Goal: Transaction & Acquisition: Purchase product/service

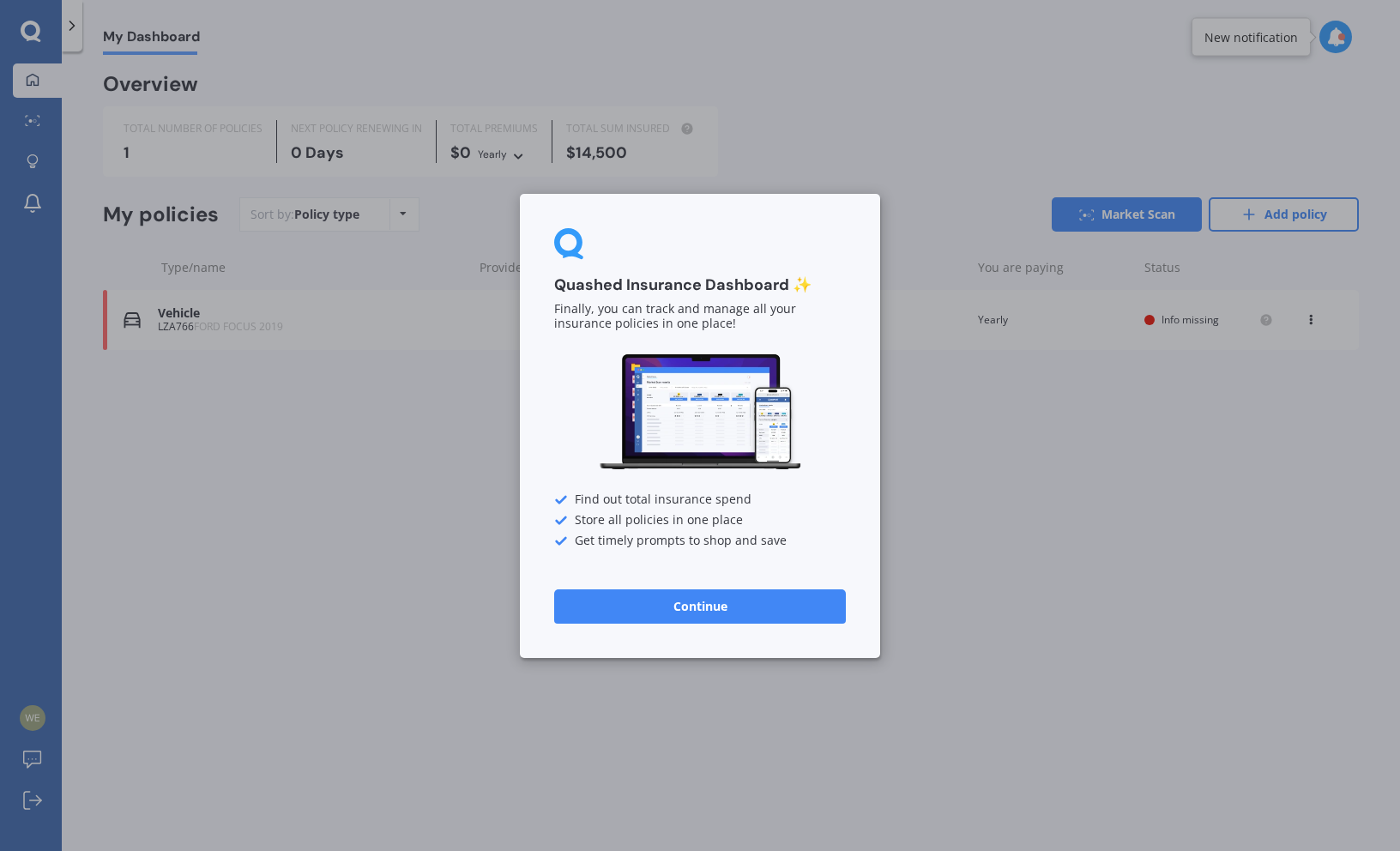
click at [625, 608] on button "Continue" at bounding box center [699, 605] width 292 height 35
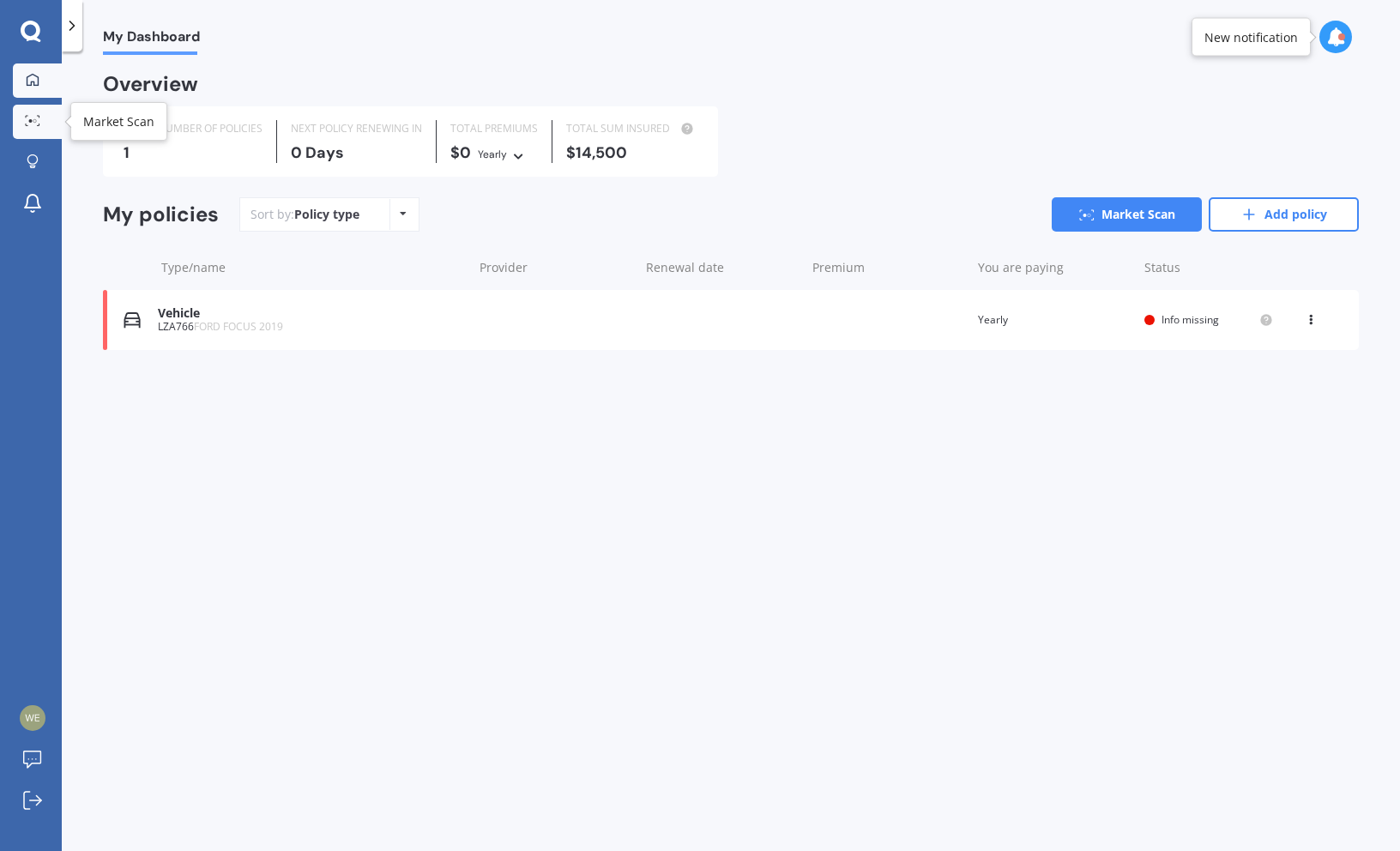
click at [35, 111] on link "Market Scan" at bounding box center [37, 122] width 49 height 35
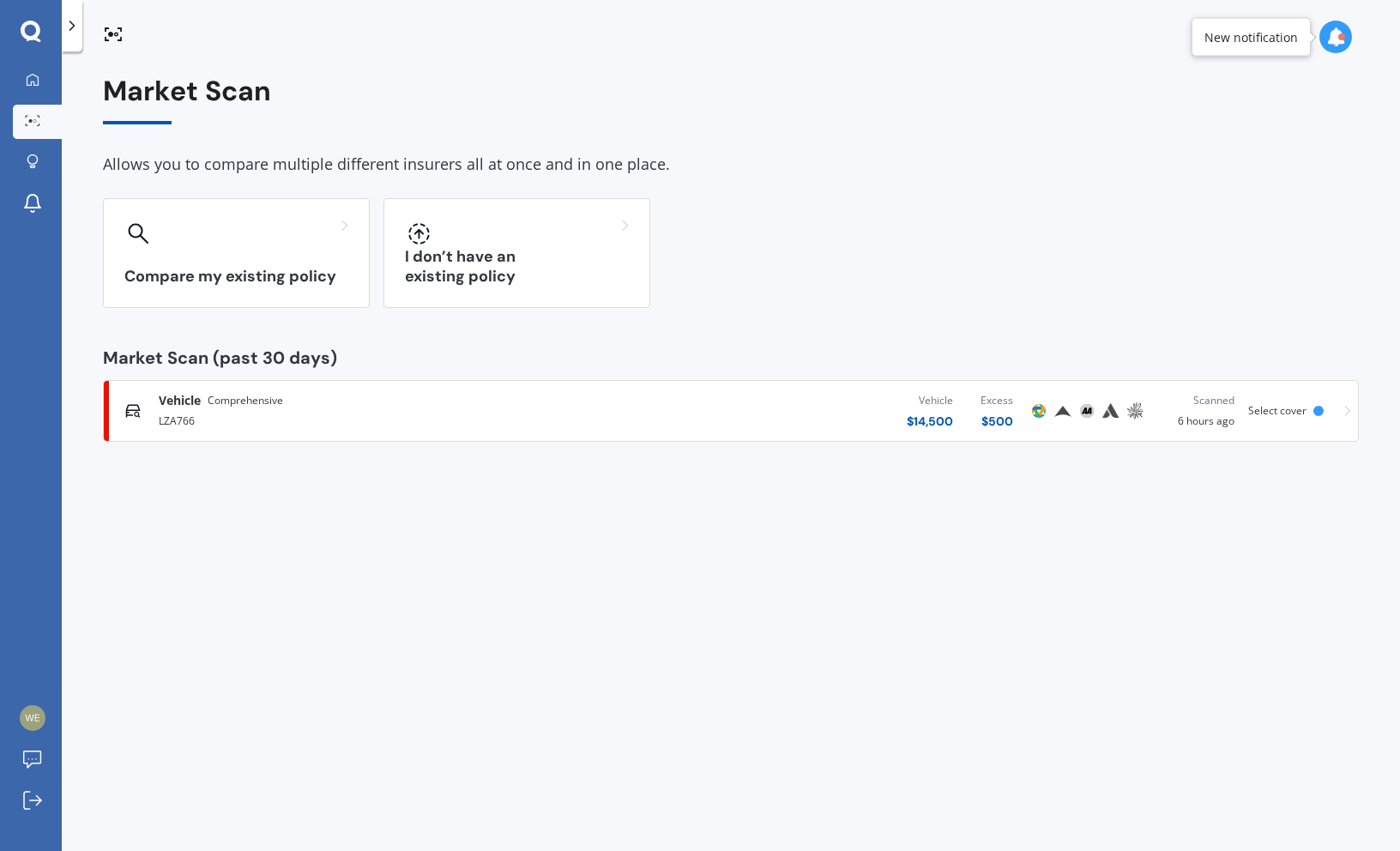
click at [302, 426] on div "LZA766" at bounding box center [367, 419] width 417 height 20
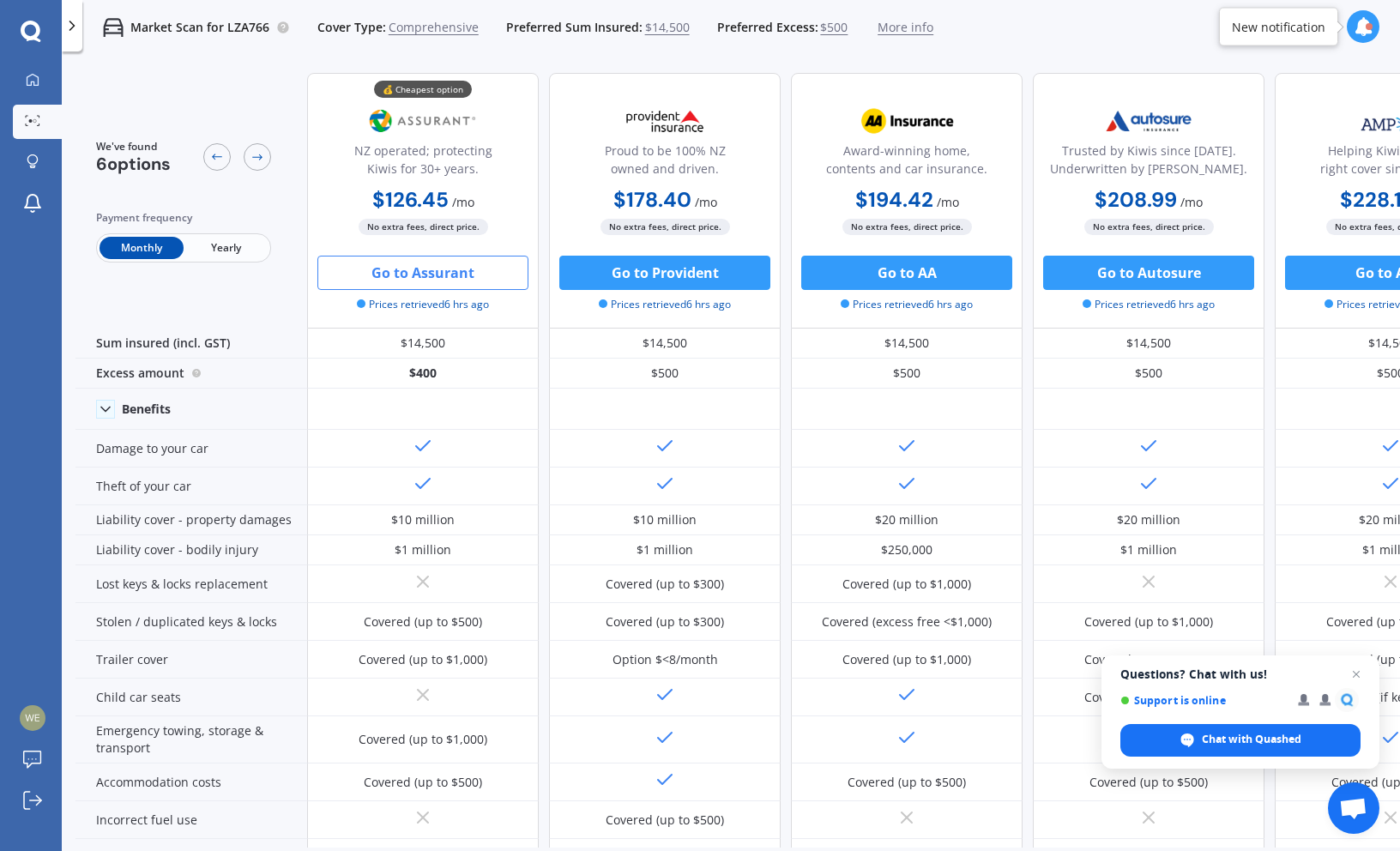
click at [468, 280] on button "Go to Assurant" at bounding box center [423, 272] width 211 height 35
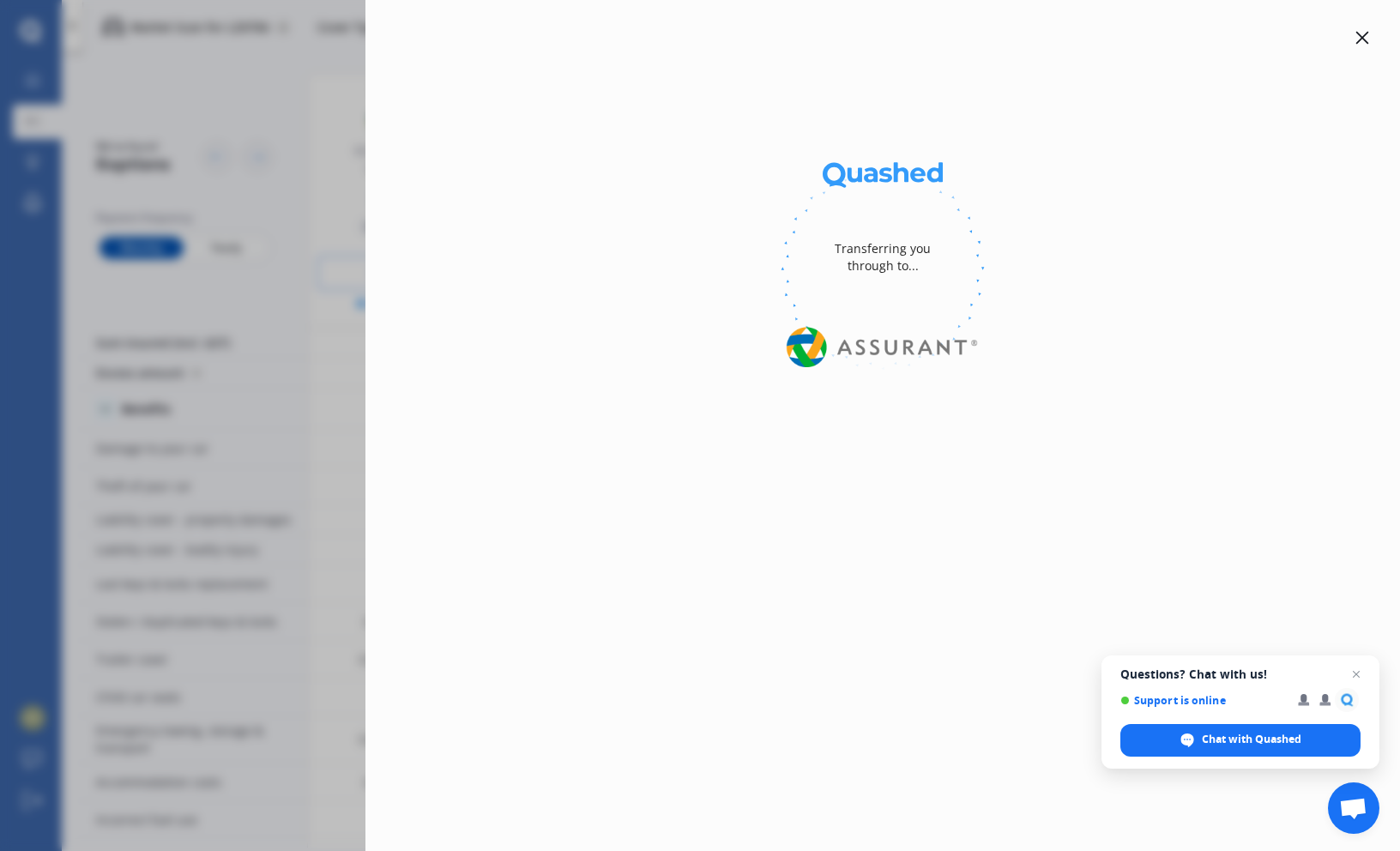
select select "Monthly"
select select "full"
select select "0"
select select "On own property"
select select "Taranaki"
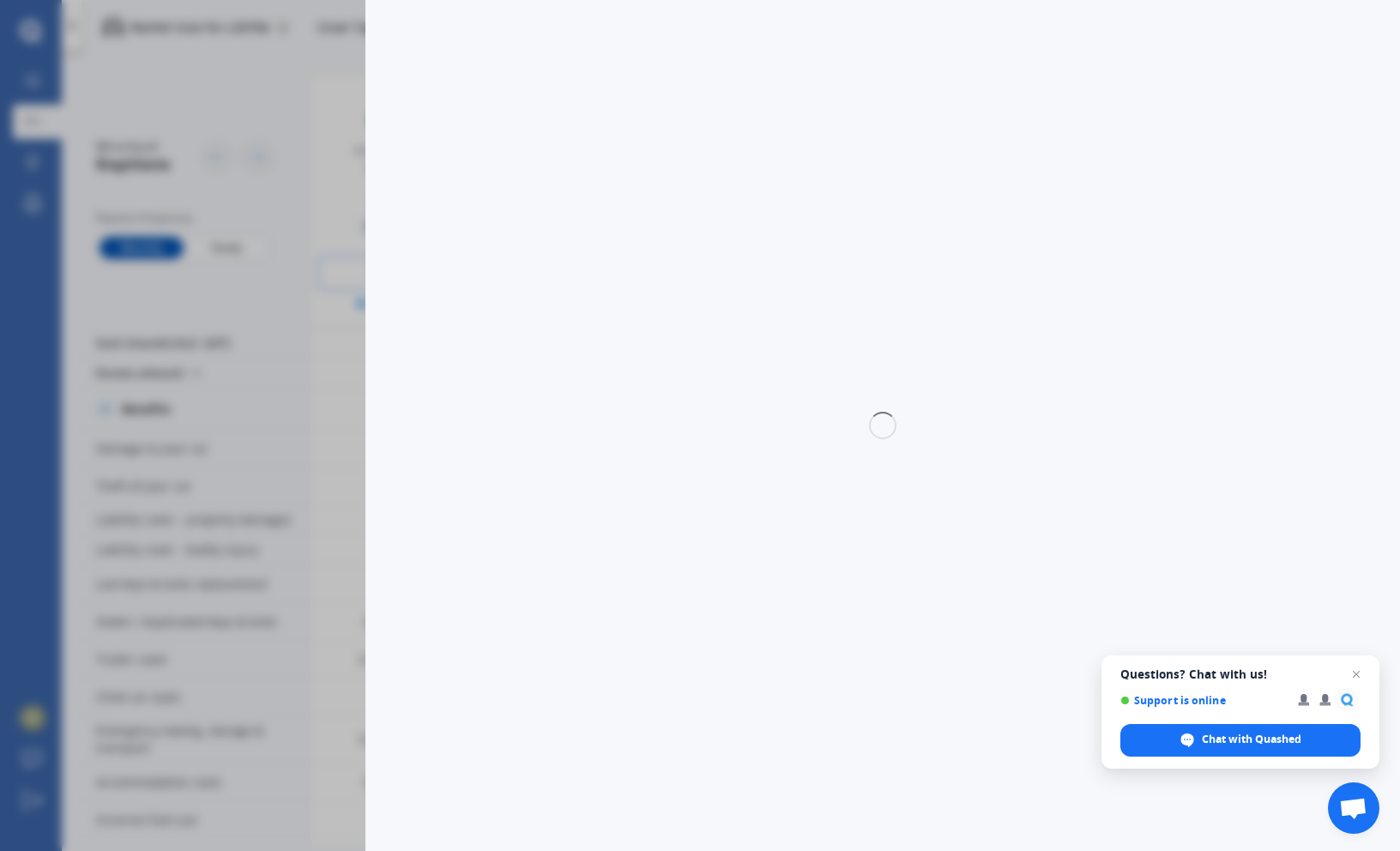
select select "20000"
select select "FORD"
select select "FOCUS"
select select "TREND 1.5"
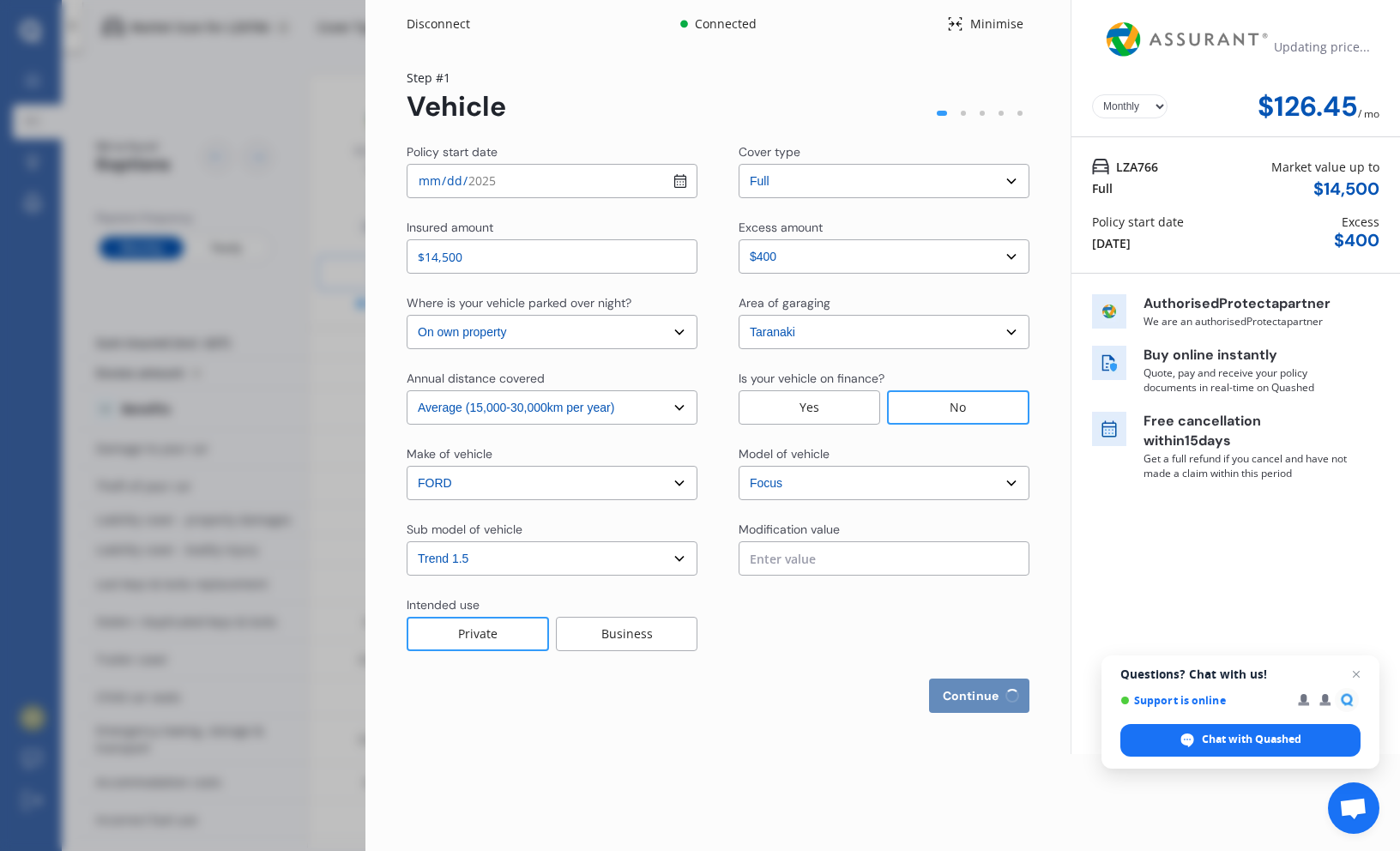
click at [778, 563] on input "text" at bounding box center [884, 558] width 291 height 35
click at [941, 700] on span "Continue" at bounding box center [971, 695] width 63 height 13
select select "Mr"
select select "22"
select select "01"
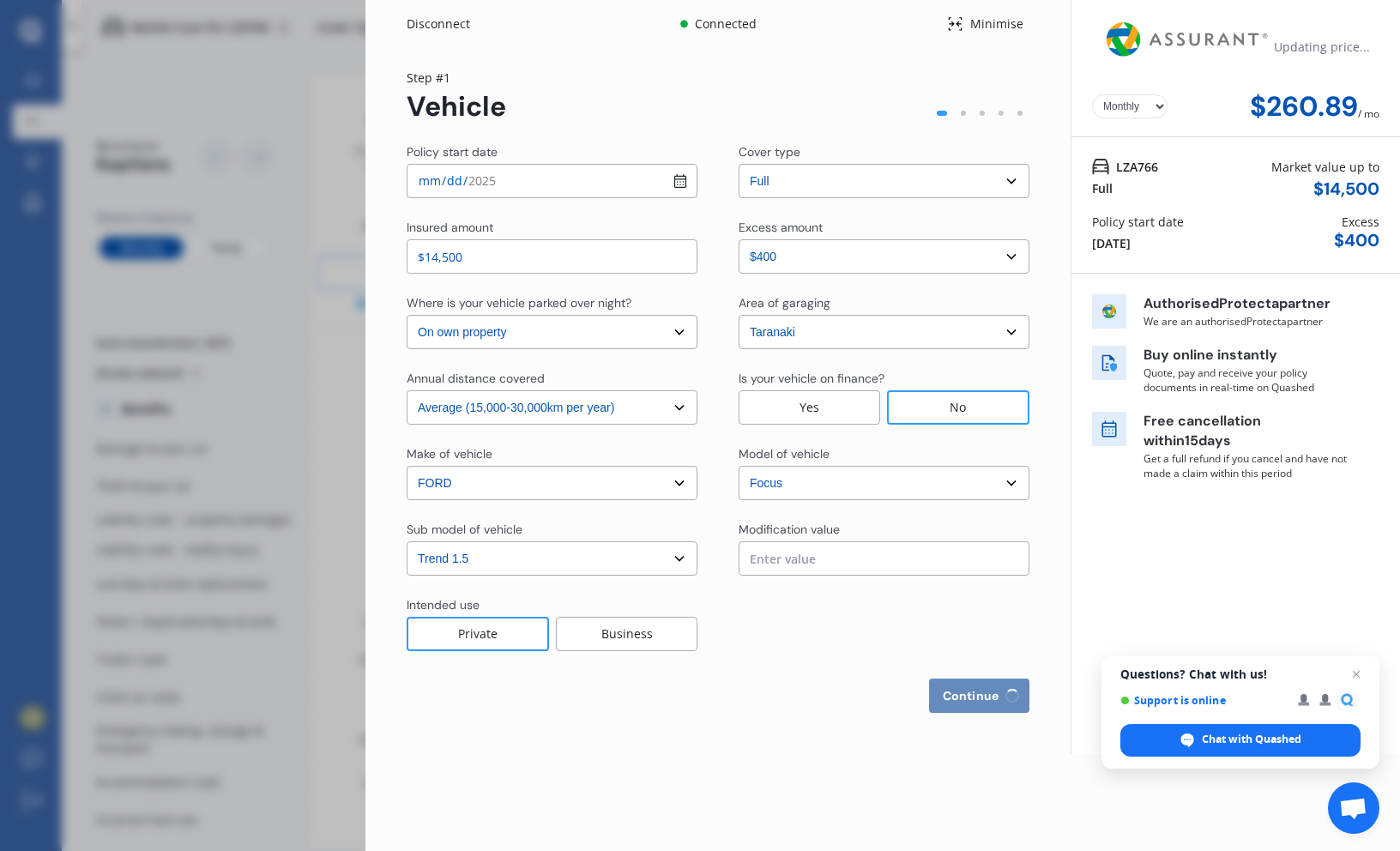
select select "2009"
select select "restricted"
select select "less than 1 year"
select select "[GEOGRAPHIC_DATA]"
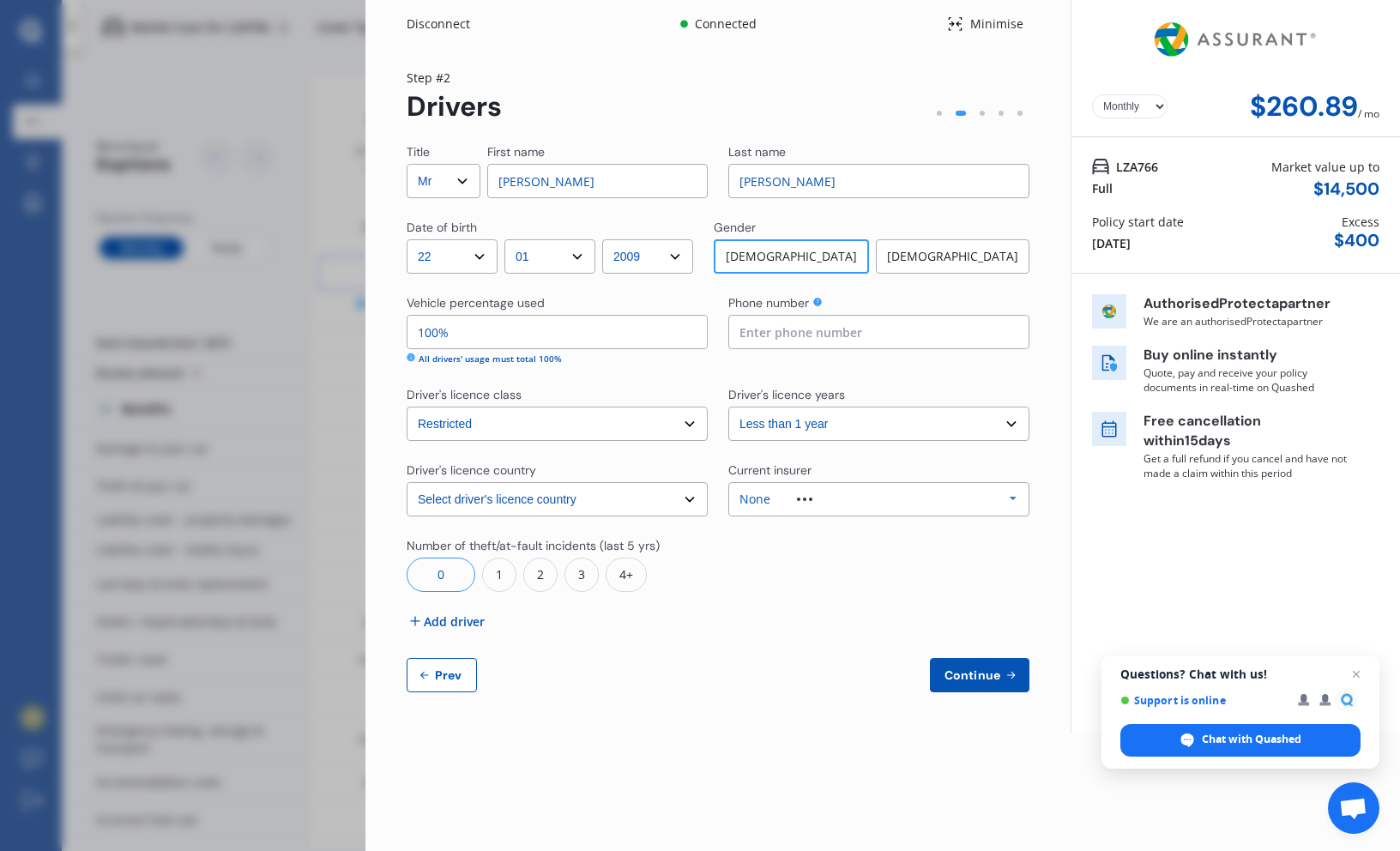
click at [457, 27] on div "Disconnect" at bounding box center [447, 23] width 83 height 17
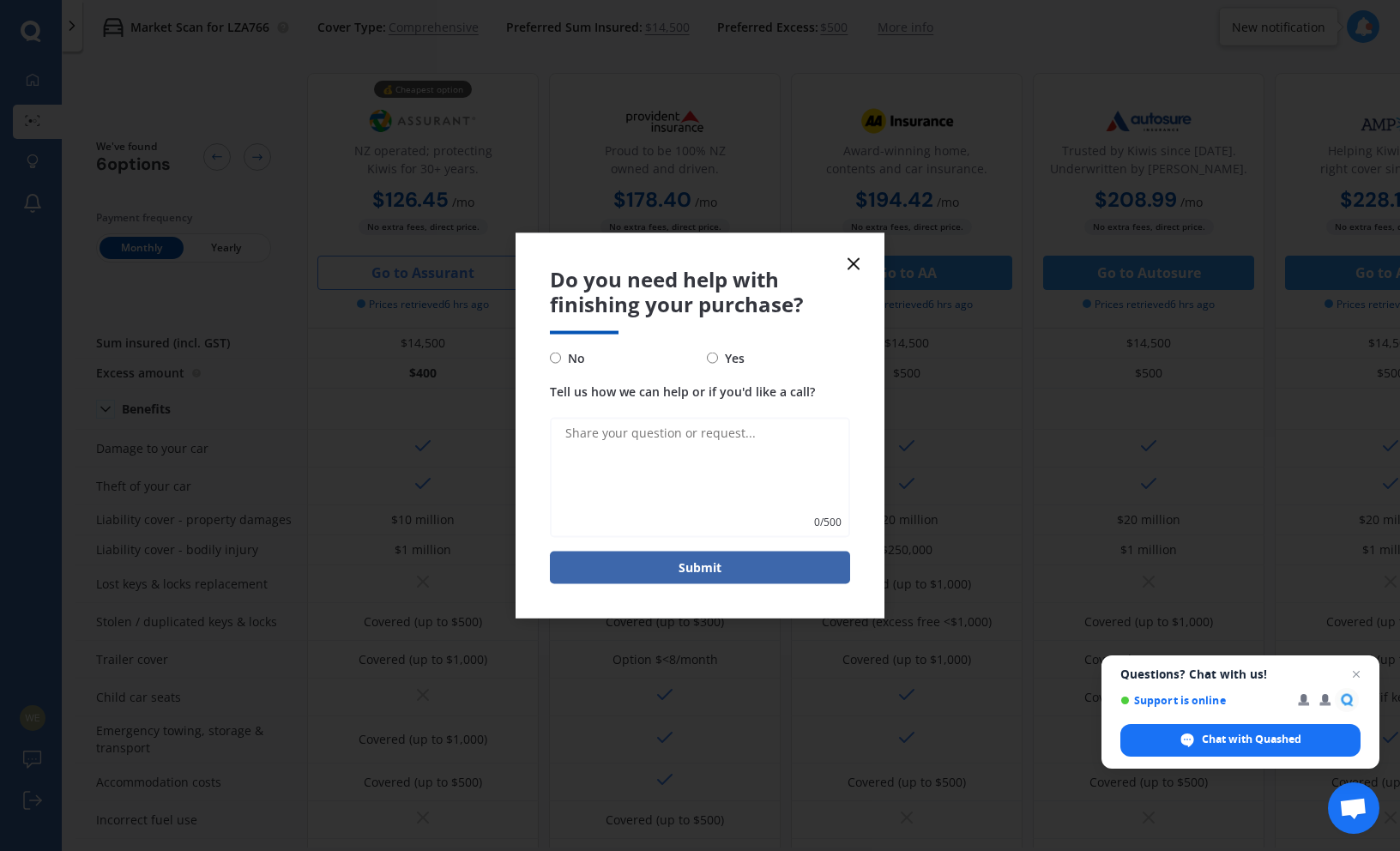
click at [853, 264] on line at bounding box center [853, 264] width 11 height 11
